Goal: Use online tool/utility: Utilize a website feature to perform a specific function

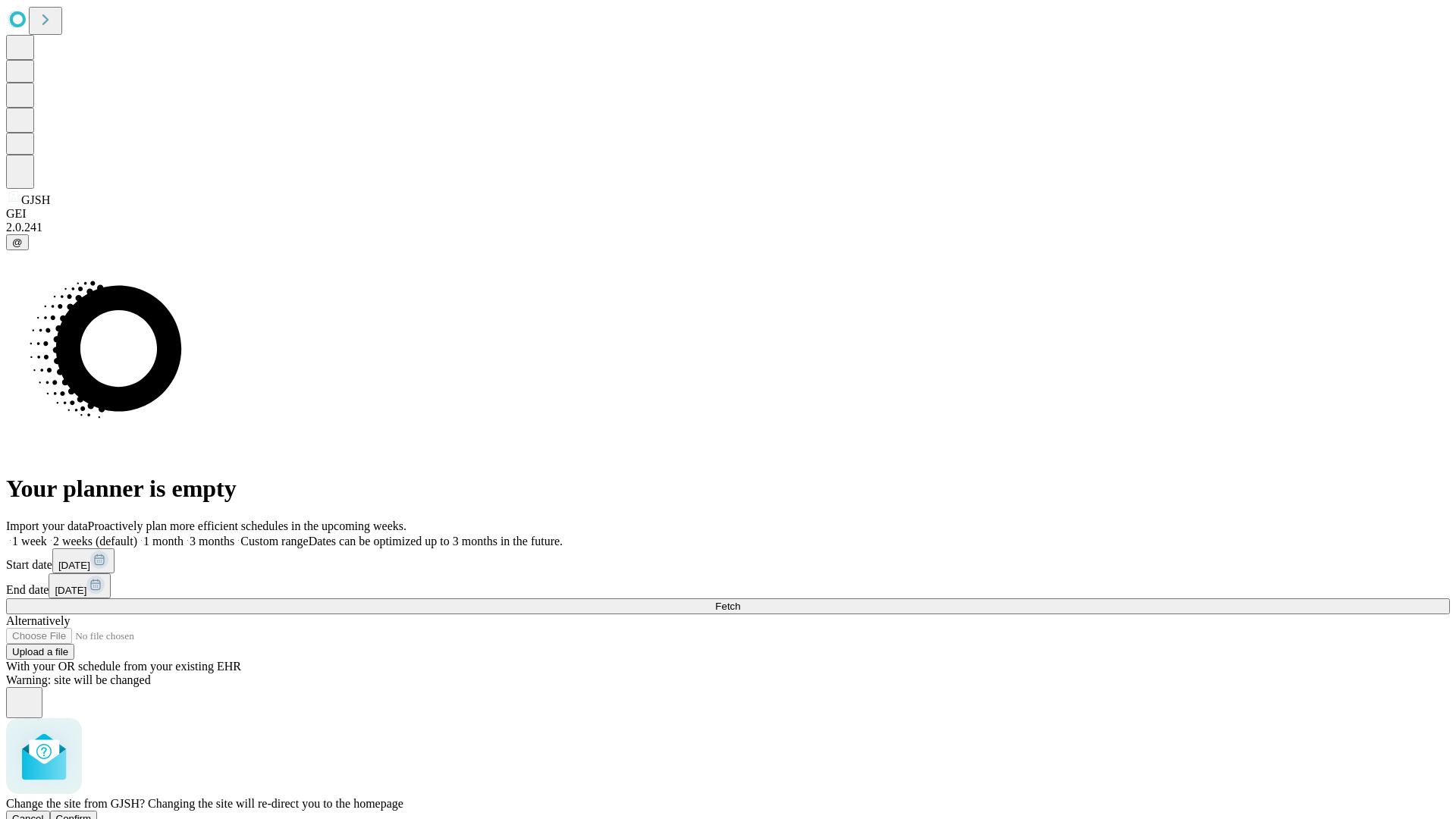
click at [91, 813] on span "Confirm" at bounding box center [74, 818] width 36 height 11
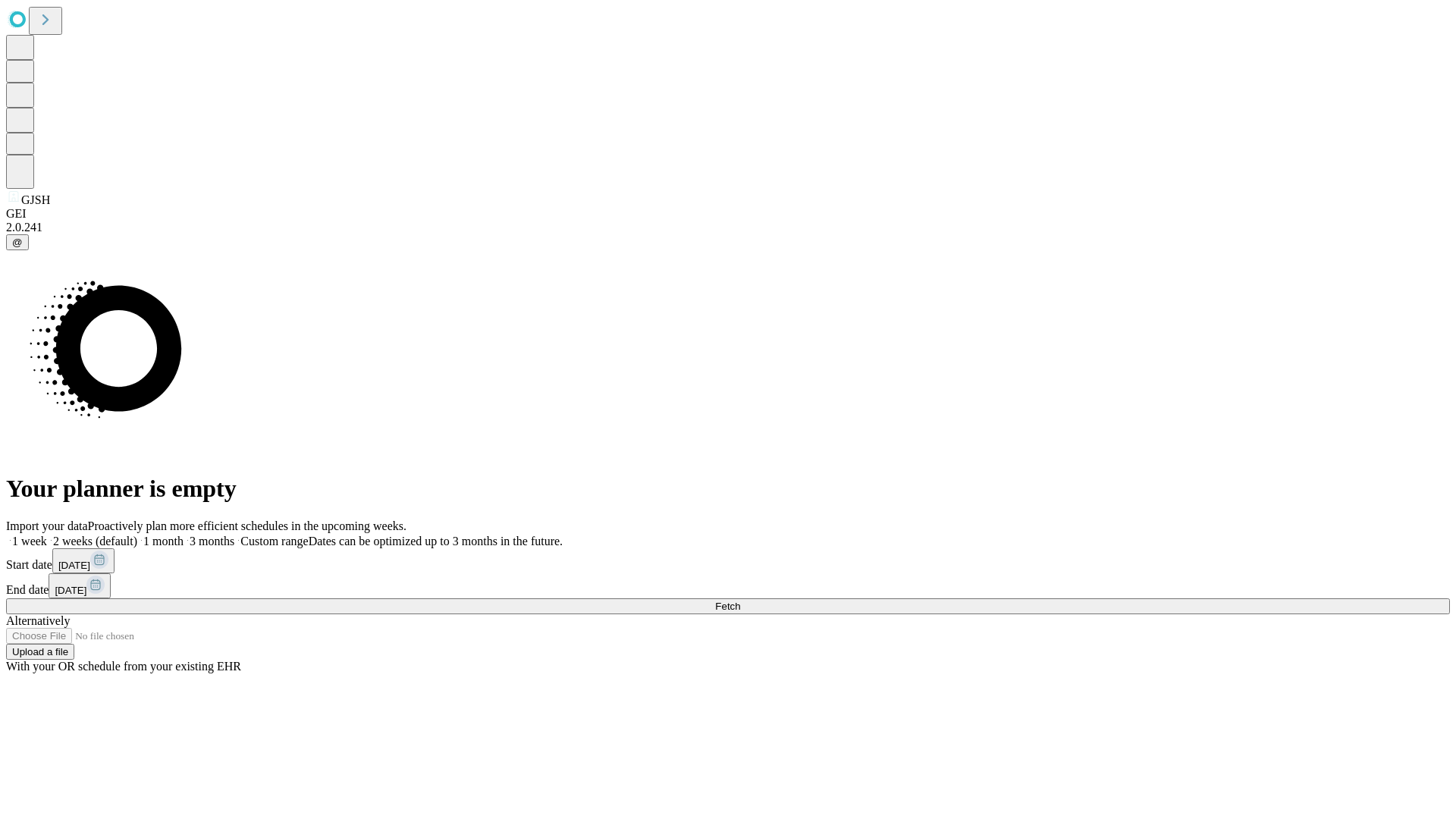
click at [47, 535] on label "1 week" at bounding box center [26, 541] width 41 height 13
click at [740, 601] on span "Fetch" at bounding box center [728, 606] width 25 height 11
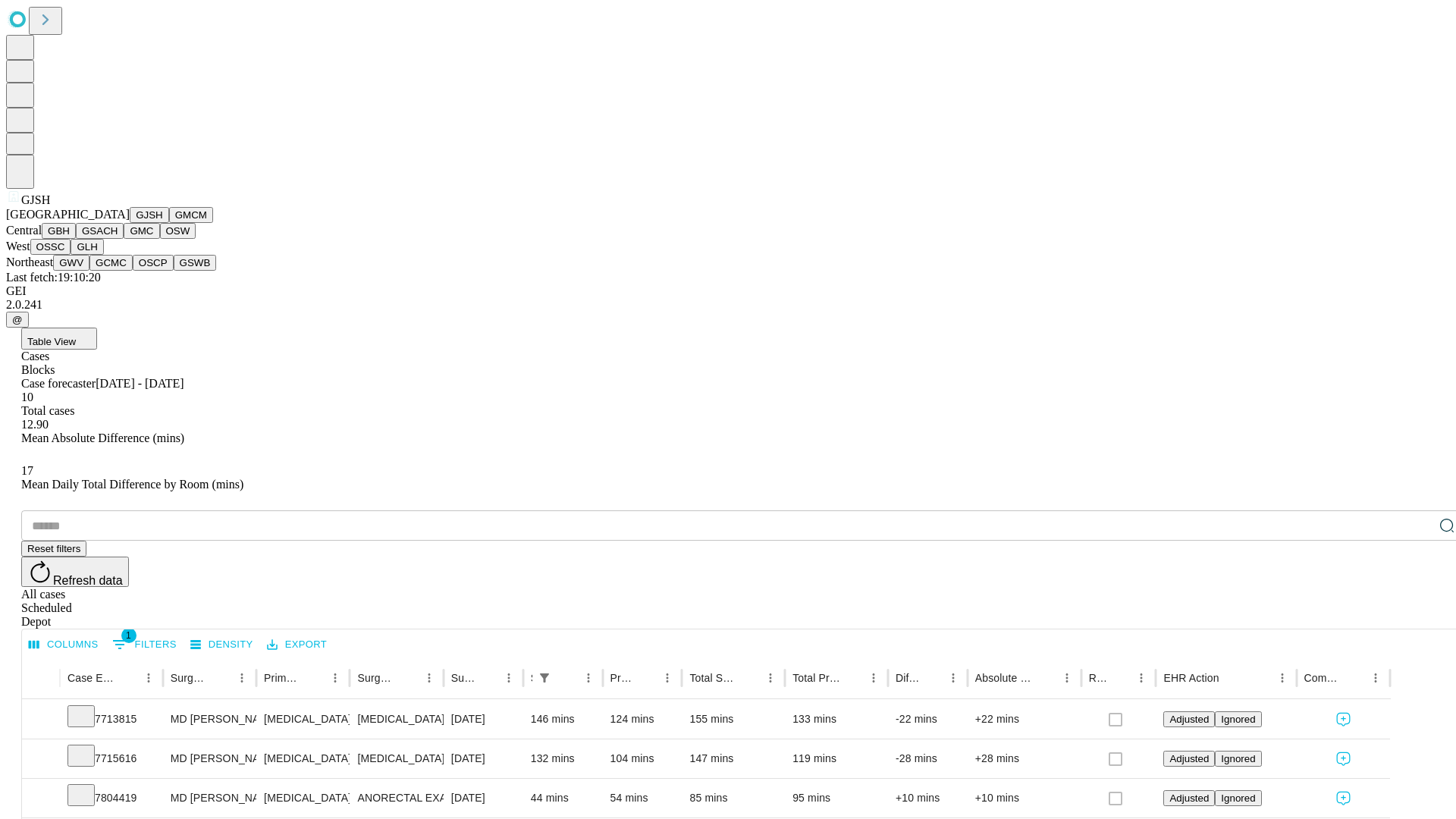
click at [169, 223] on button "GMCM" at bounding box center [191, 215] width 44 height 16
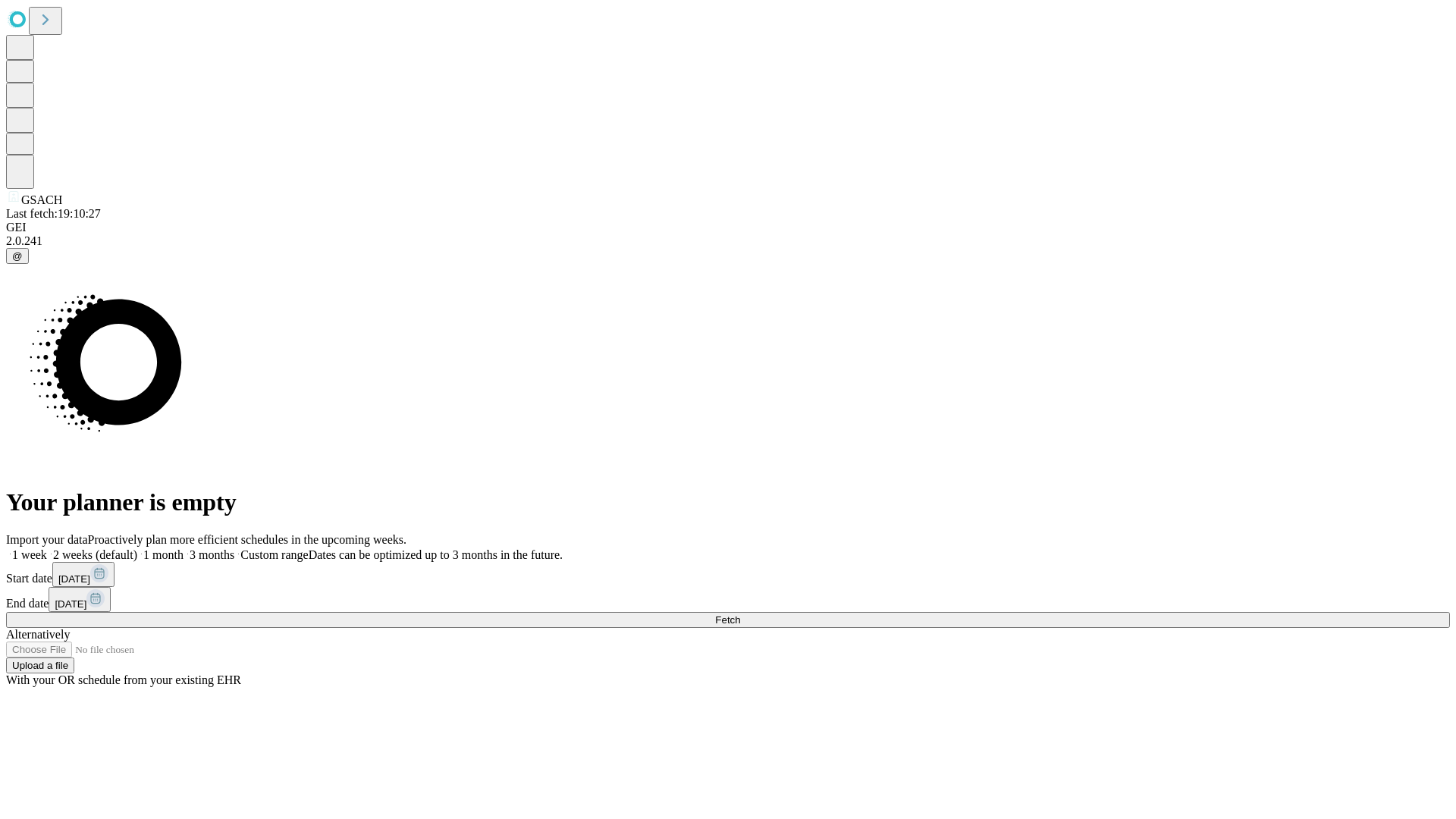
click at [47, 549] on label "1 week" at bounding box center [26, 555] width 41 height 13
click at [740, 614] on span "Fetch" at bounding box center [728, 619] width 25 height 11
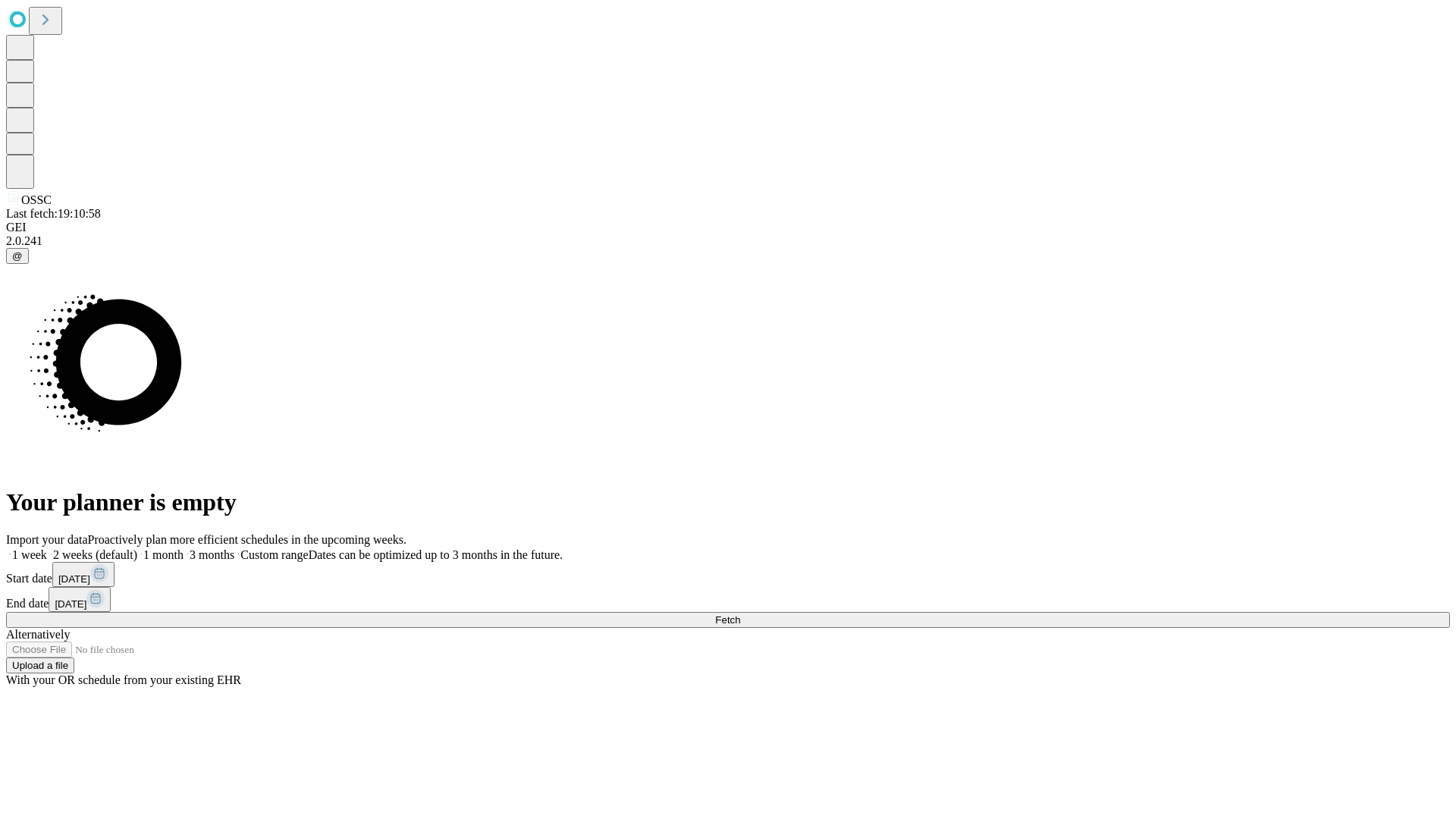
click at [47, 549] on label "1 week" at bounding box center [26, 555] width 41 height 13
click at [740, 614] on span "Fetch" at bounding box center [728, 619] width 25 height 11
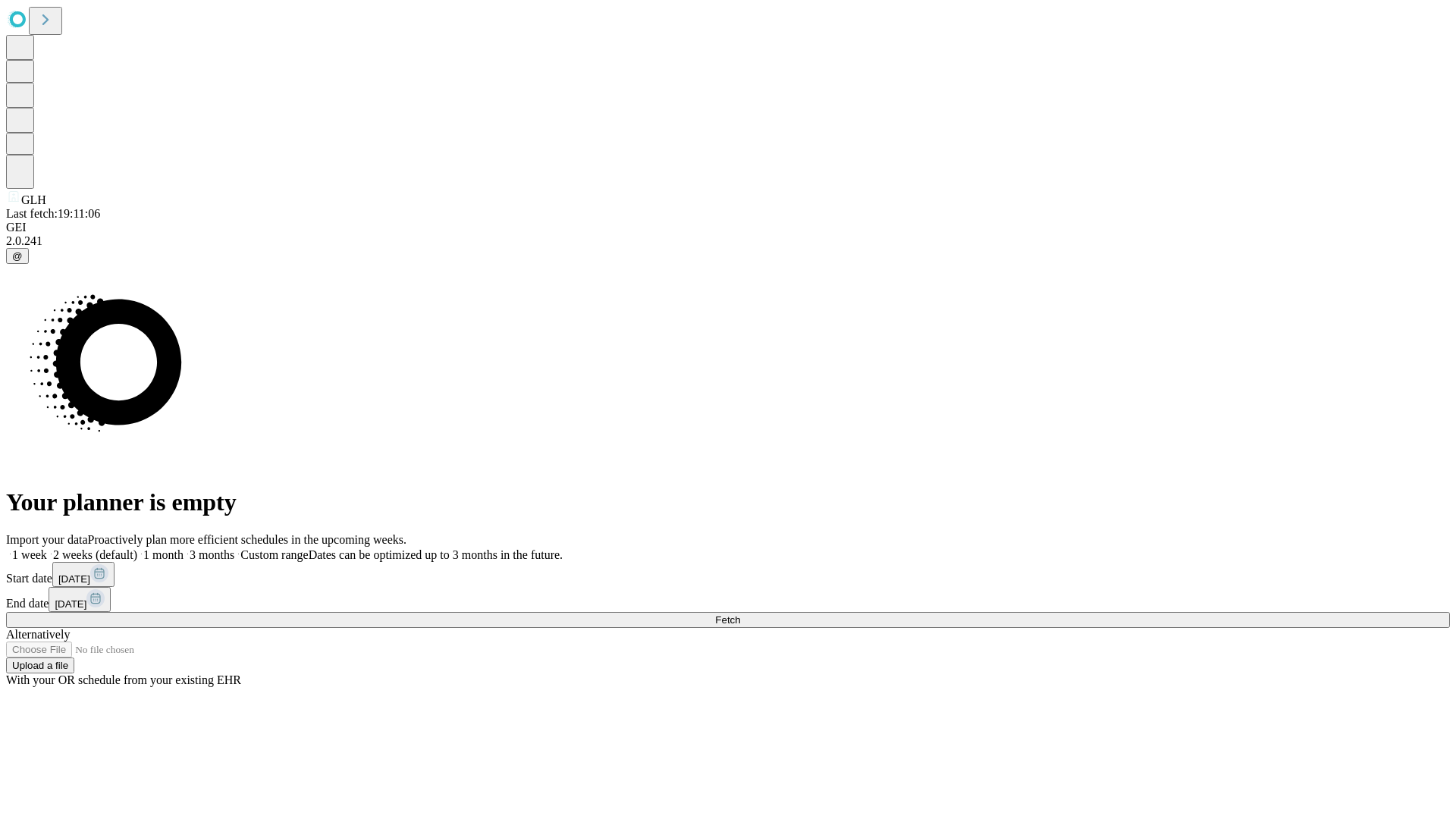
click at [47, 549] on label "1 week" at bounding box center [26, 555] width 41 height 13
click at [740, 614] on span "Fetch" at bounding box center [728, 619] width 25 height 11
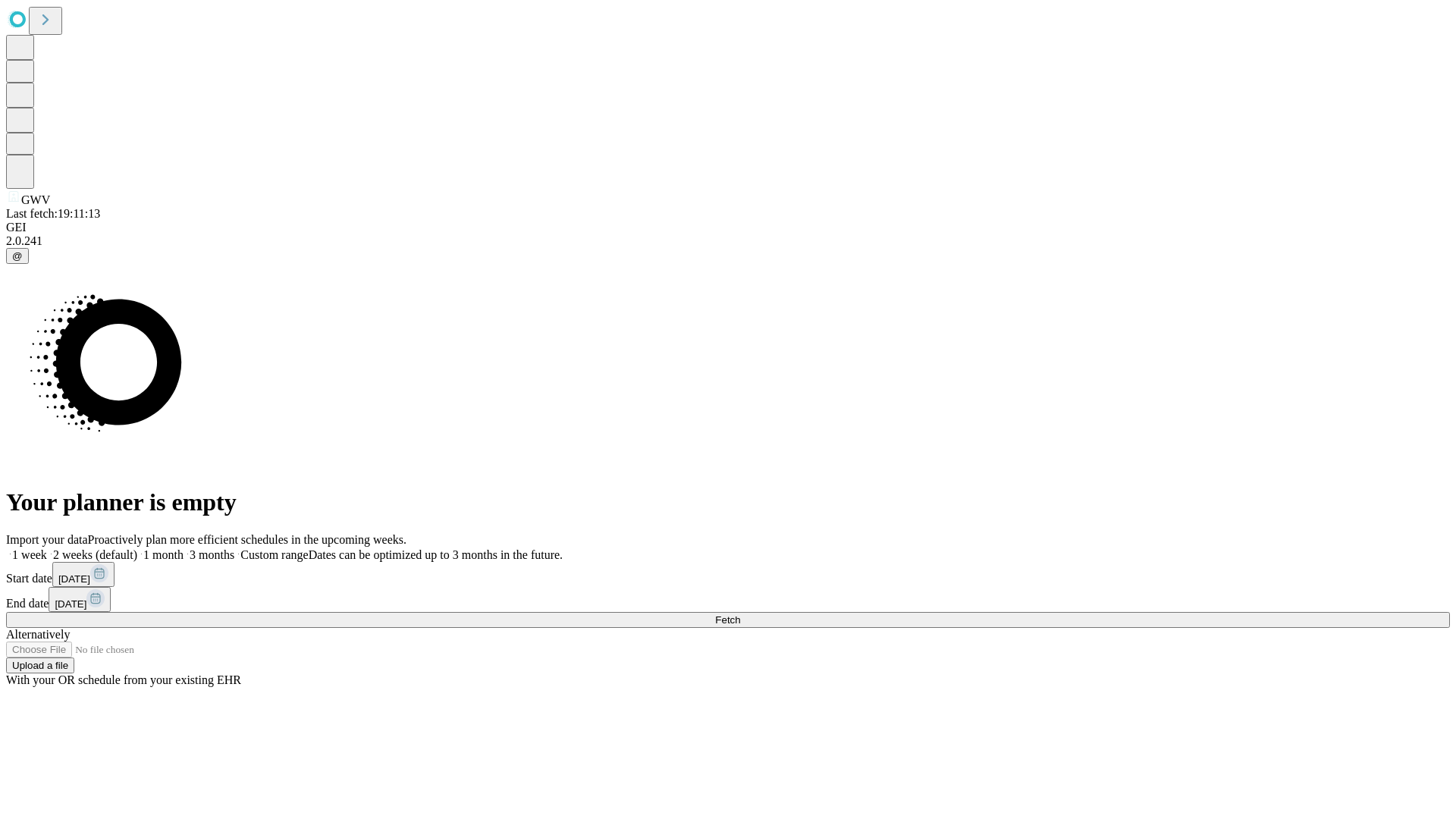
click at [47, 549] on label "1 week" at bounding box center [26, 555] width 41 height 13
click at [740, 614] on span "Fetch" at bounding box center [728, 619] width 25 height 11
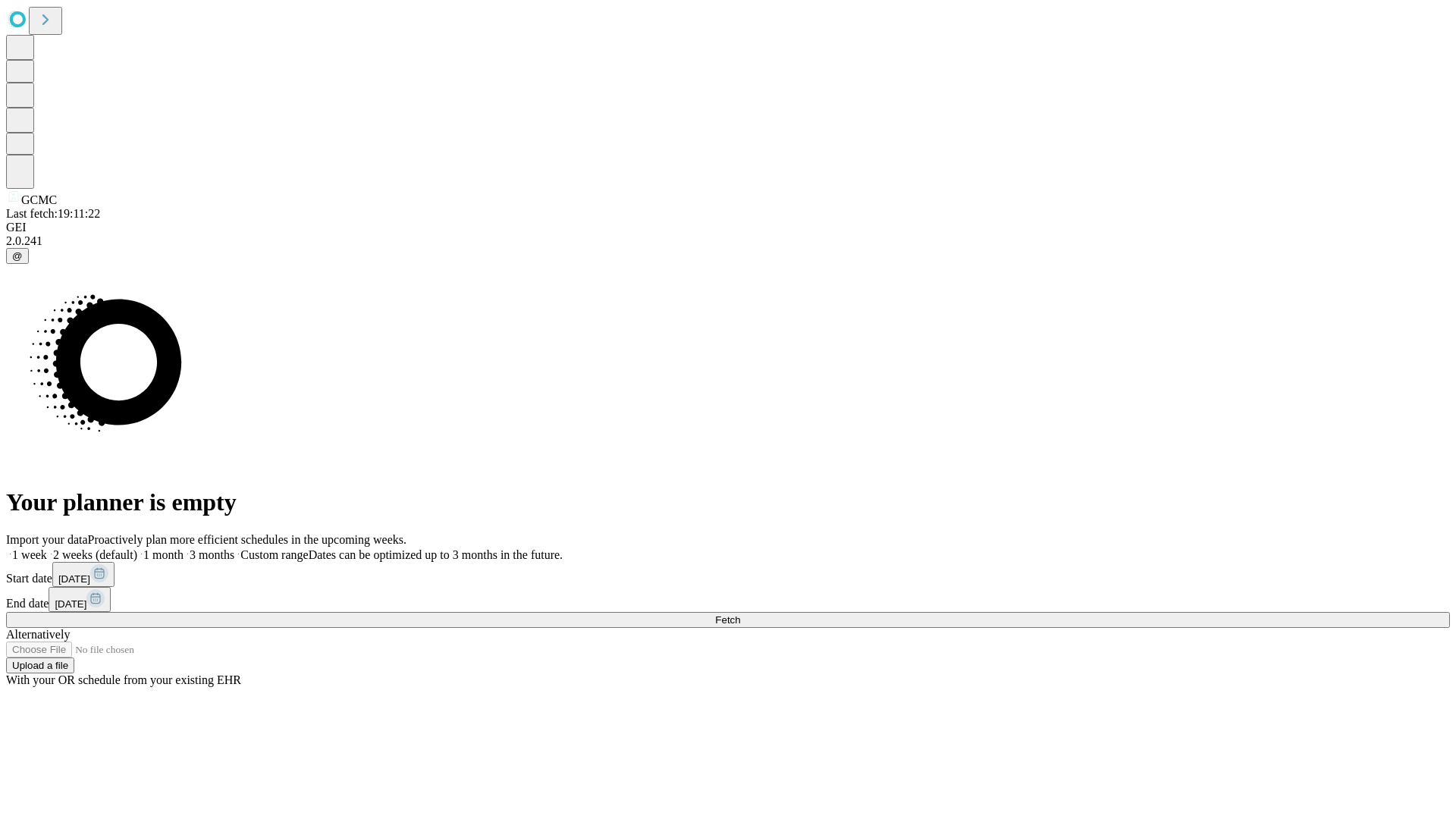
click at [47, 549] on label "1 week" at bounding box center [26, 555] width 41 height 13
click at [740, 614] on span "Fetch" at bounding box center [728, 619] width 25 height 11
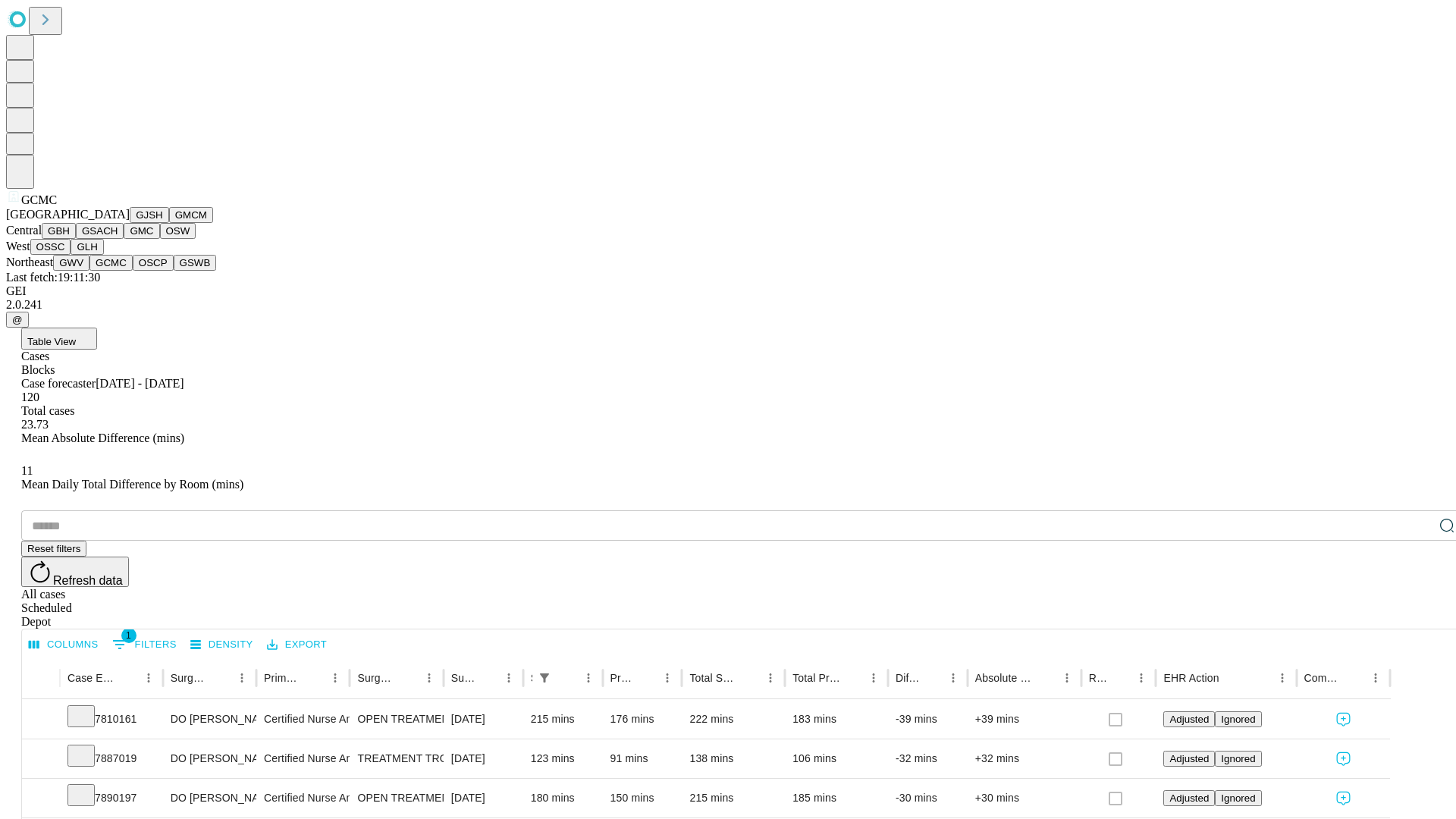
click at [133, 271] on button "OSCP" at bounding box center [153, 263] width 41 height 16
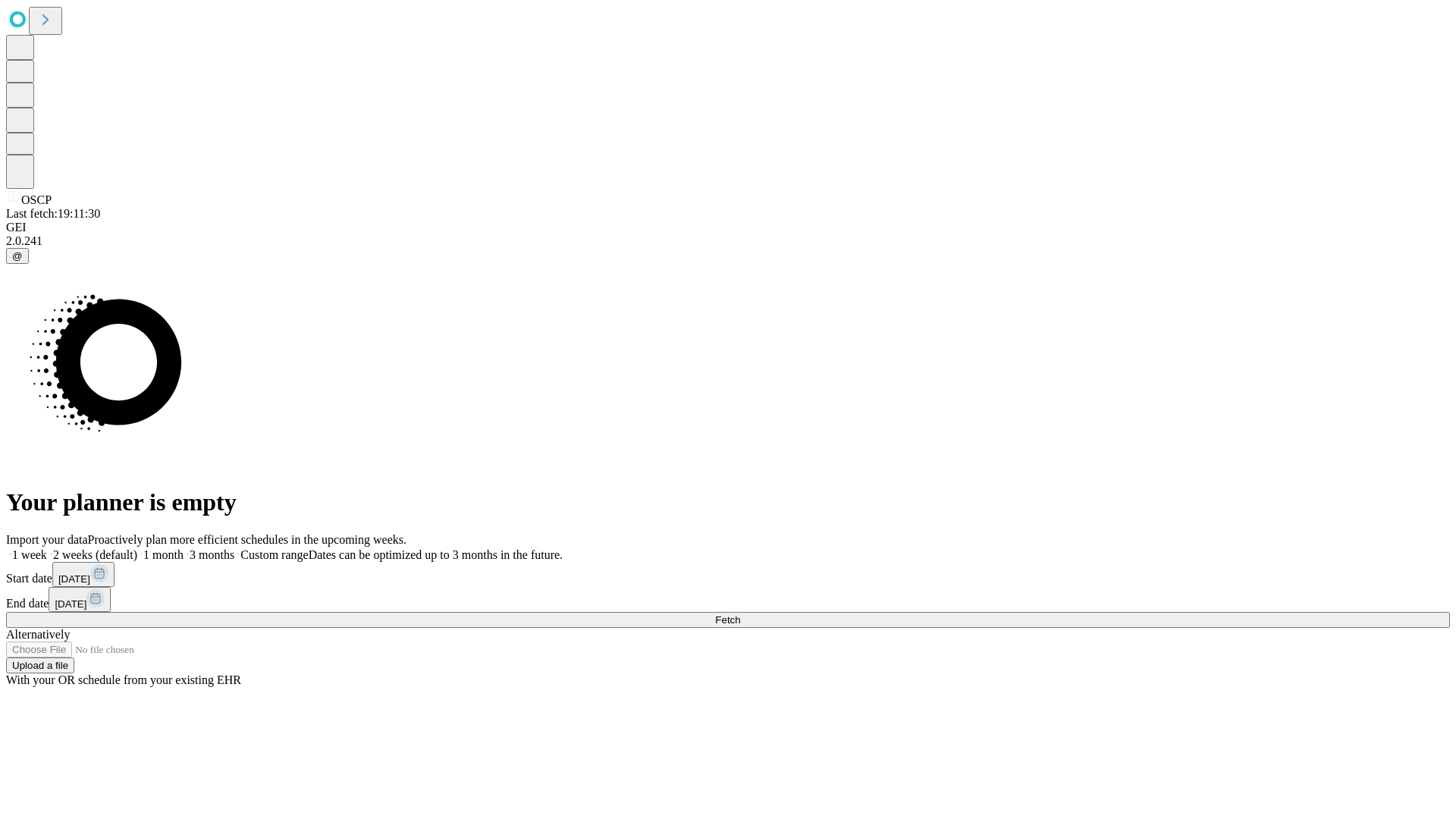
click at [47, 549] on label "1 week" at bounding box center [26, 555] width 41 height 13
click at [740, 614] on span "Fetch" at bounding box center [728, 619] width 25 height 11
